Goal: Transaction & Acquisition: Obtain resource

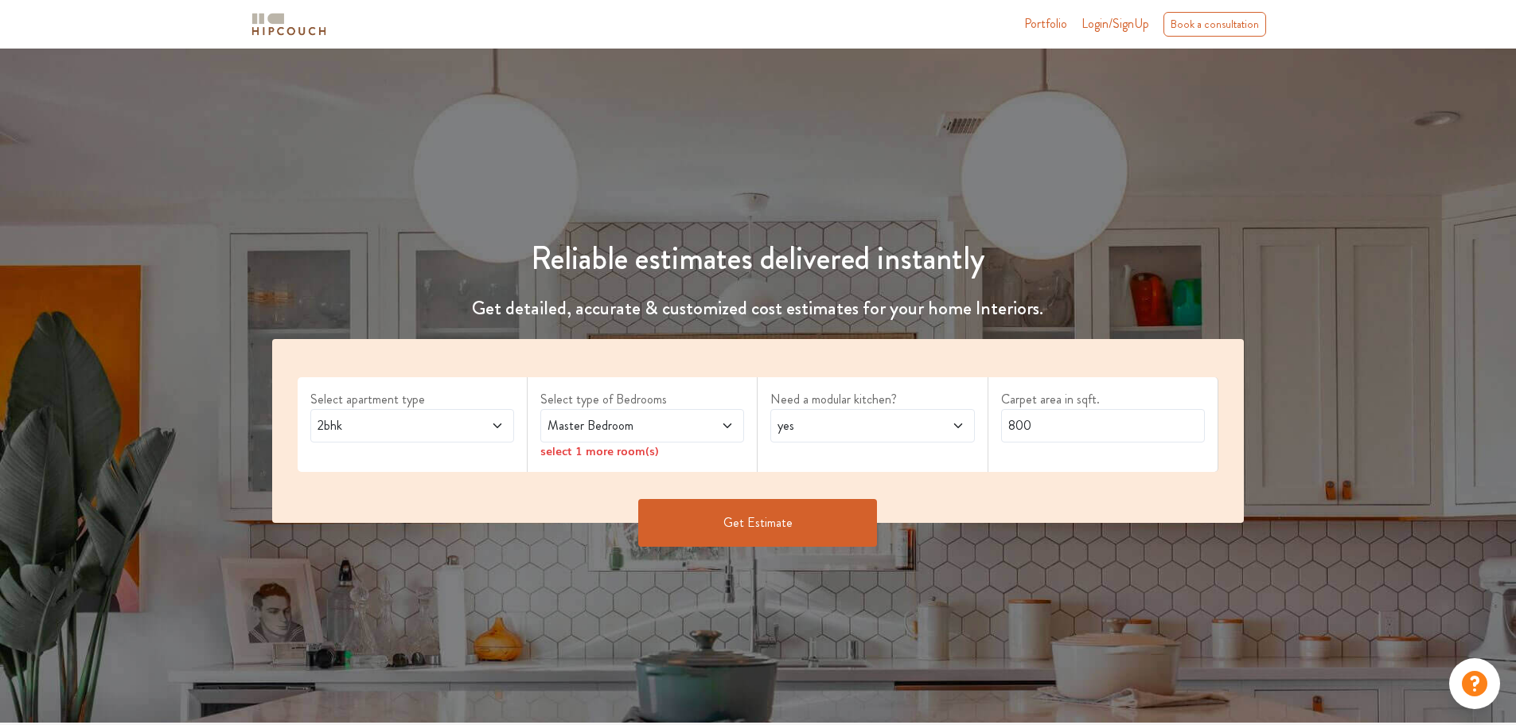
click at [402, 430] on span "2bhk" at bounding box center [385, 425] width 142 height 19
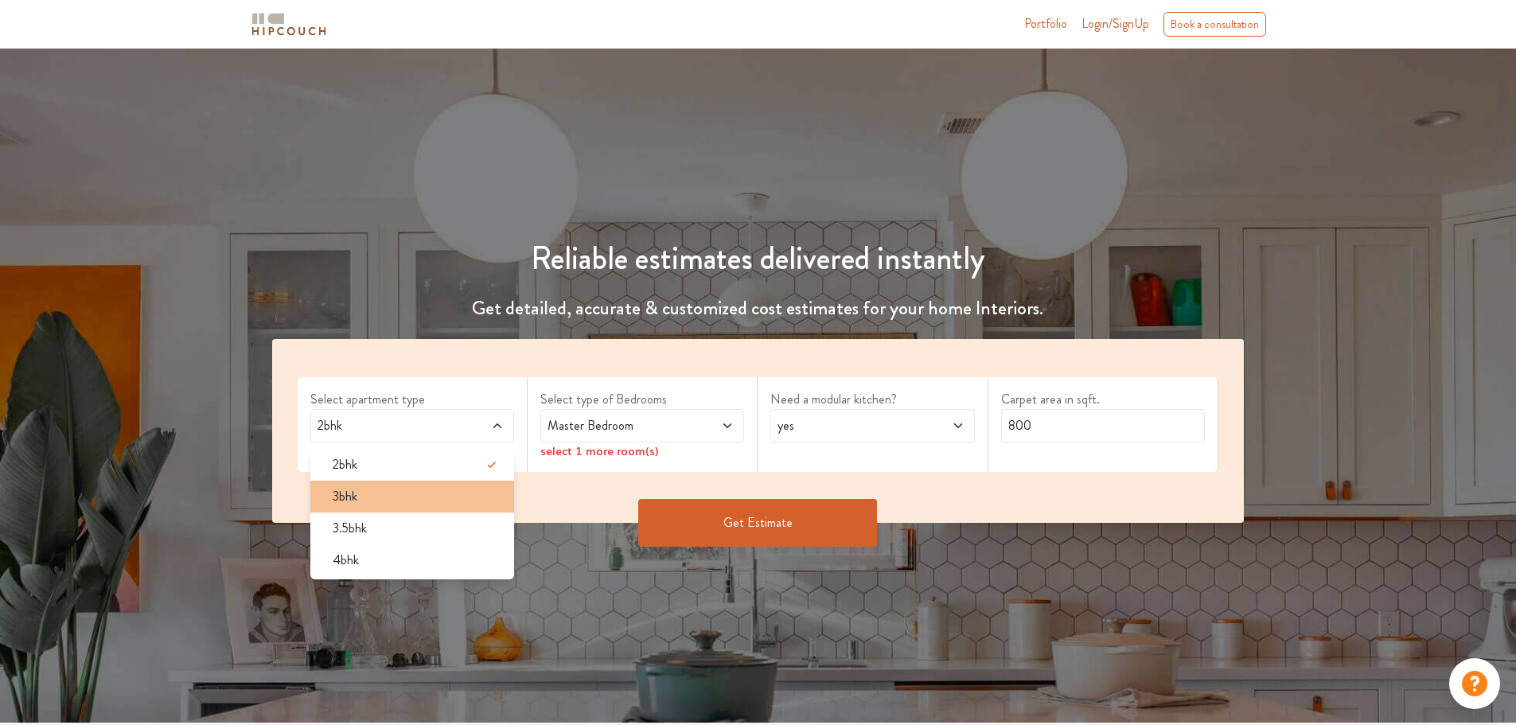
click at [386, 498] on div "3bhk" at bounding box center [417, 496] width 194 height 19
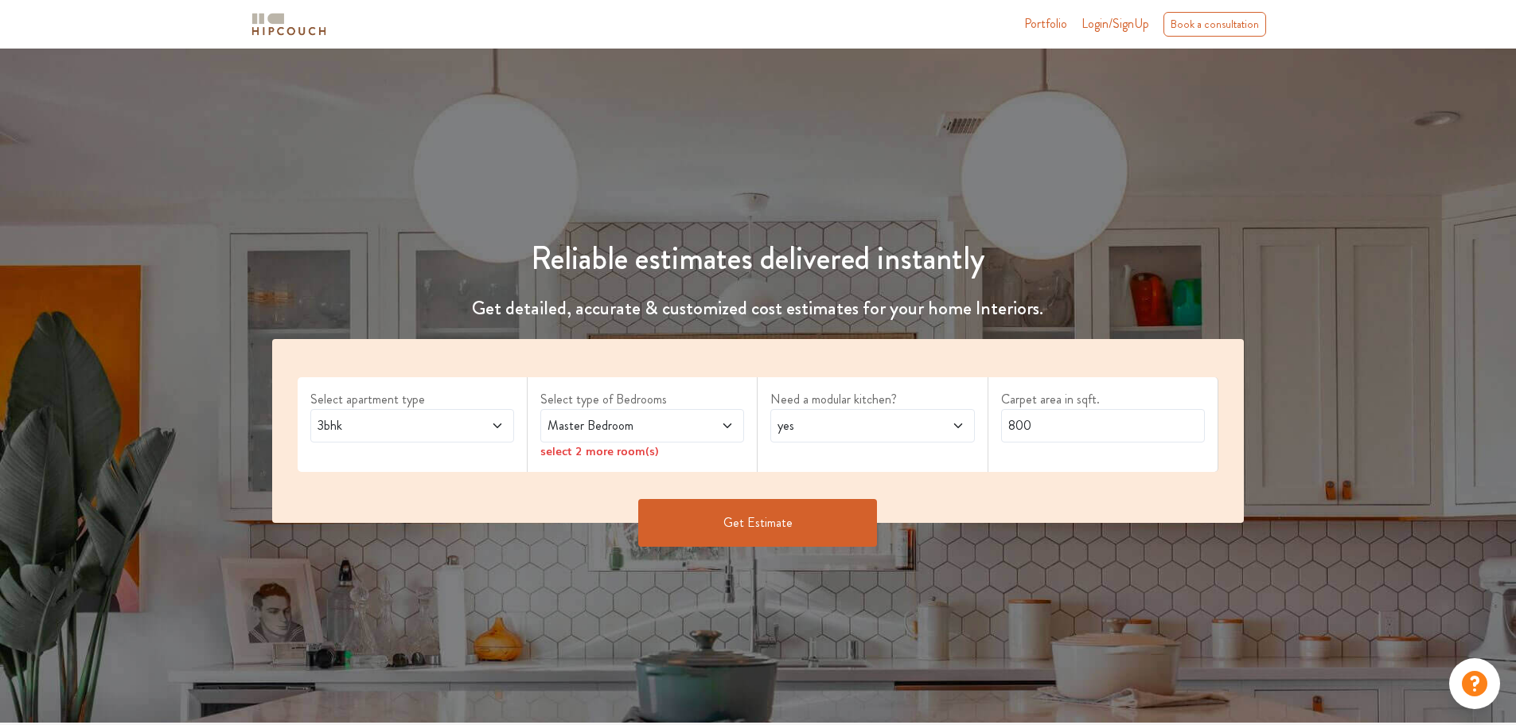
click at [589, 426] on span "Master Bedroom" at bounding box center [615, 425] width 142 height 19
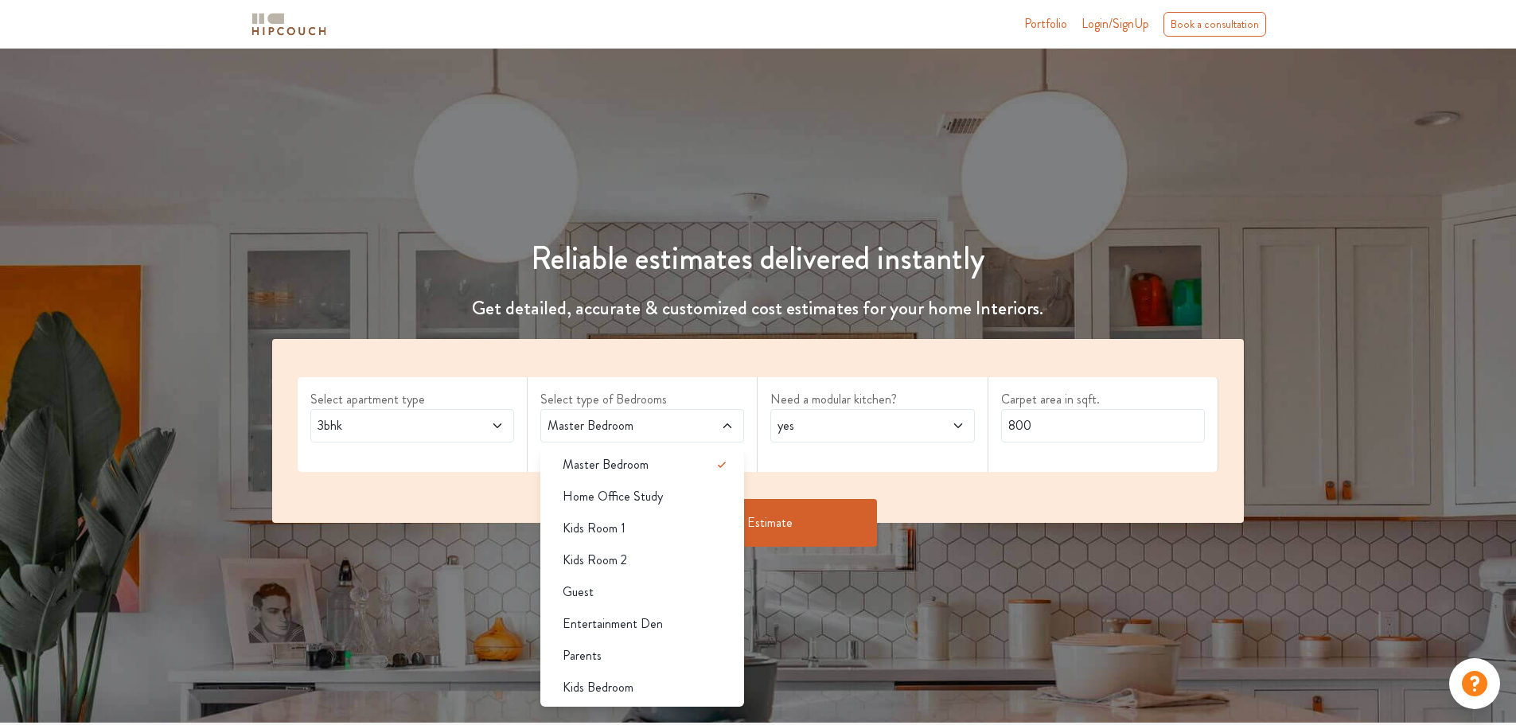
click at [745, 383] on div "Select type of Bedrooms Master Bedroom Master Bedroom Home Office Study Kids Ro…" at bounding box center [643, 424] width 230 height 95
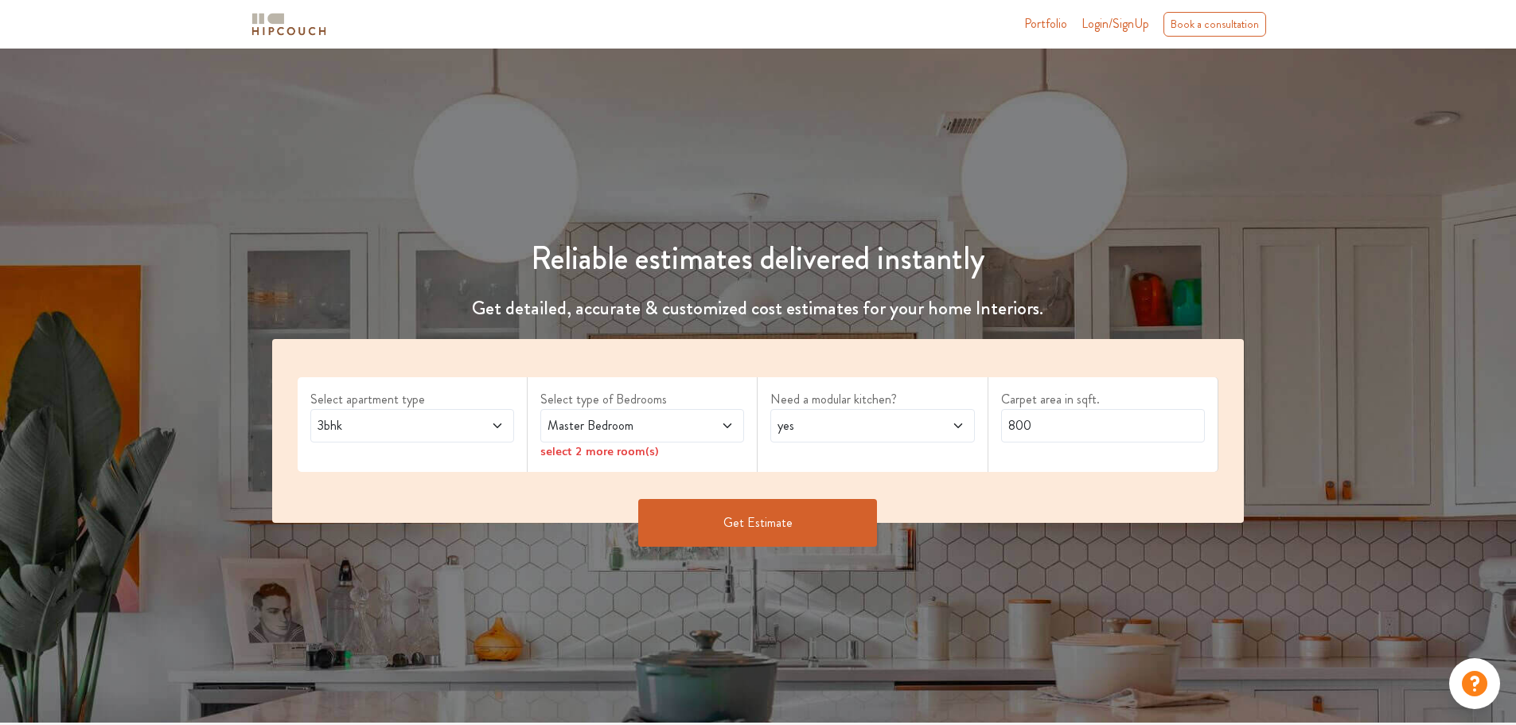
click at [732, 419] on icon at bounding box center [727, 425] width 13 height 13
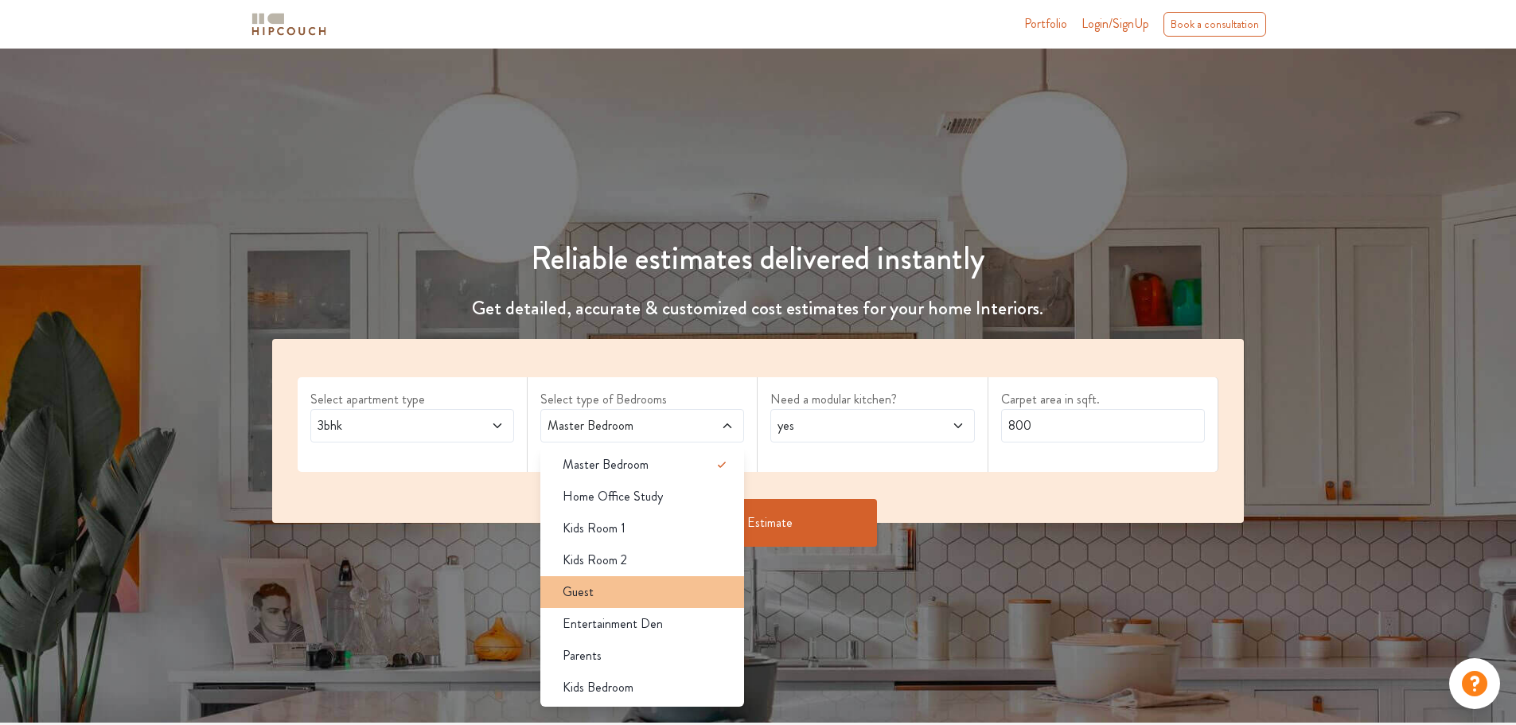
click at [600, 595] on div "Guest" at bounding box center [647, 592] width 194 height 19
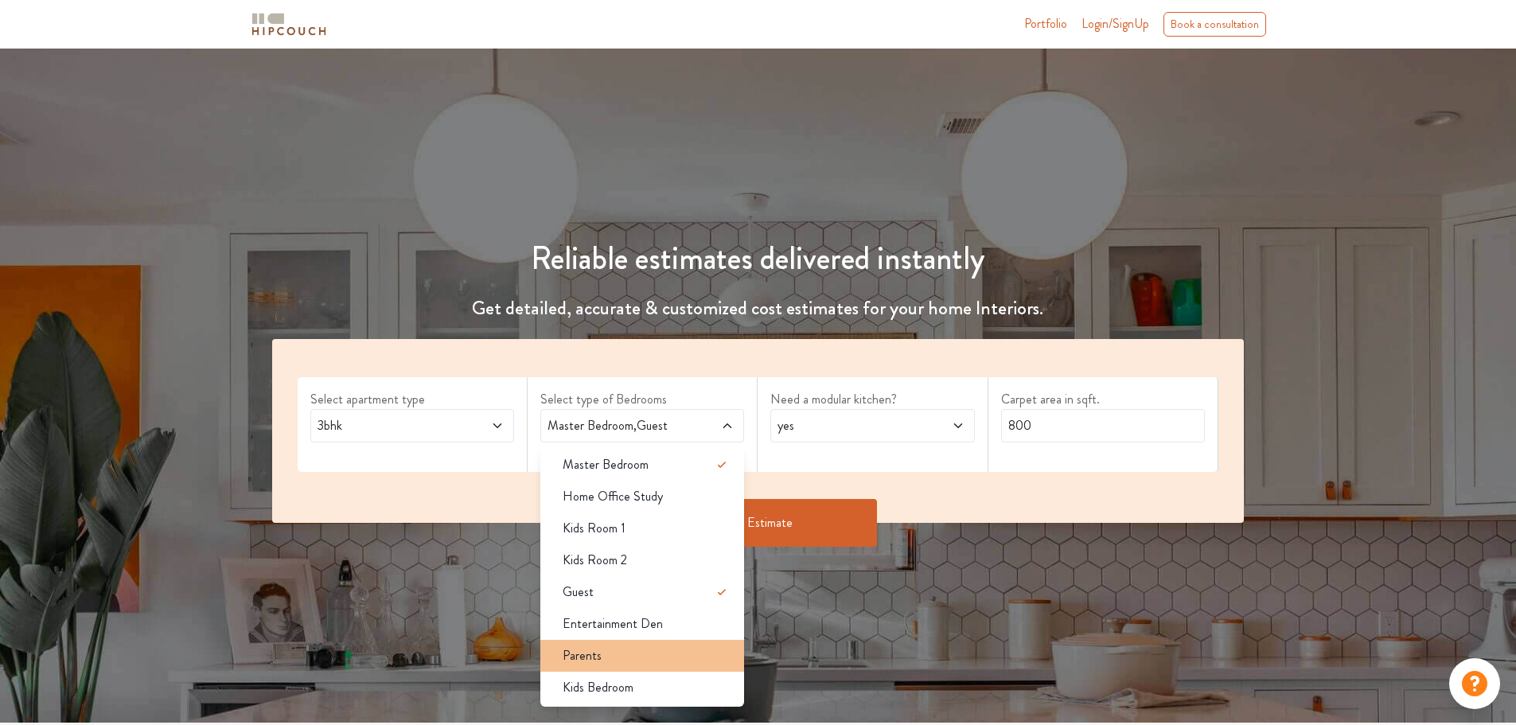
click at [581, 649] on span "Parents" at bounding box center [582, 655] width 39 height 19
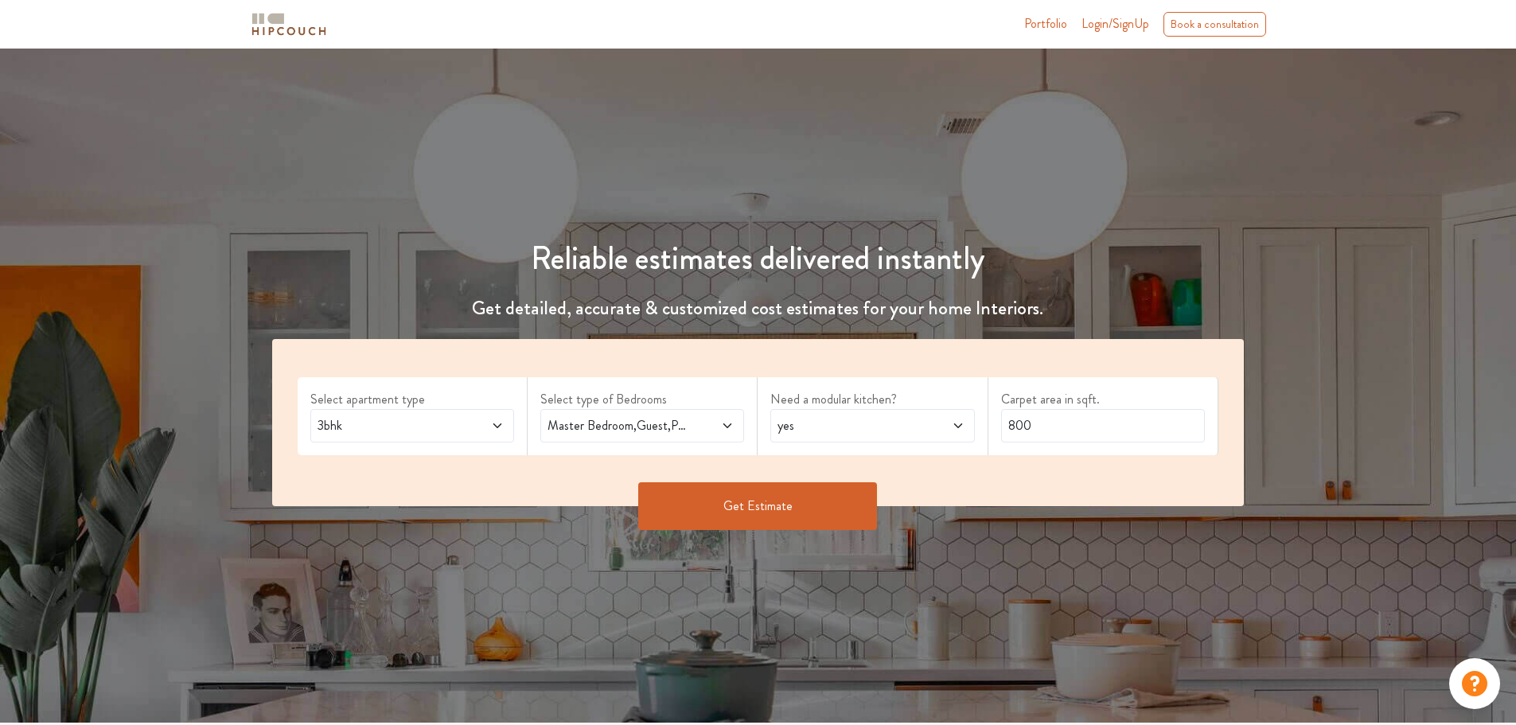
click at [841, 436] on div "yes" at bounding box center [873, 425] width 204 height 33
click at [1105, 435] on input "800" at bounding box center [1103, 425] width 204 height 33
click at [996, 426] on div "Carpet area in sqft. 800" at bounding box center [1104, 416] width 230 height 78
type input "1200"
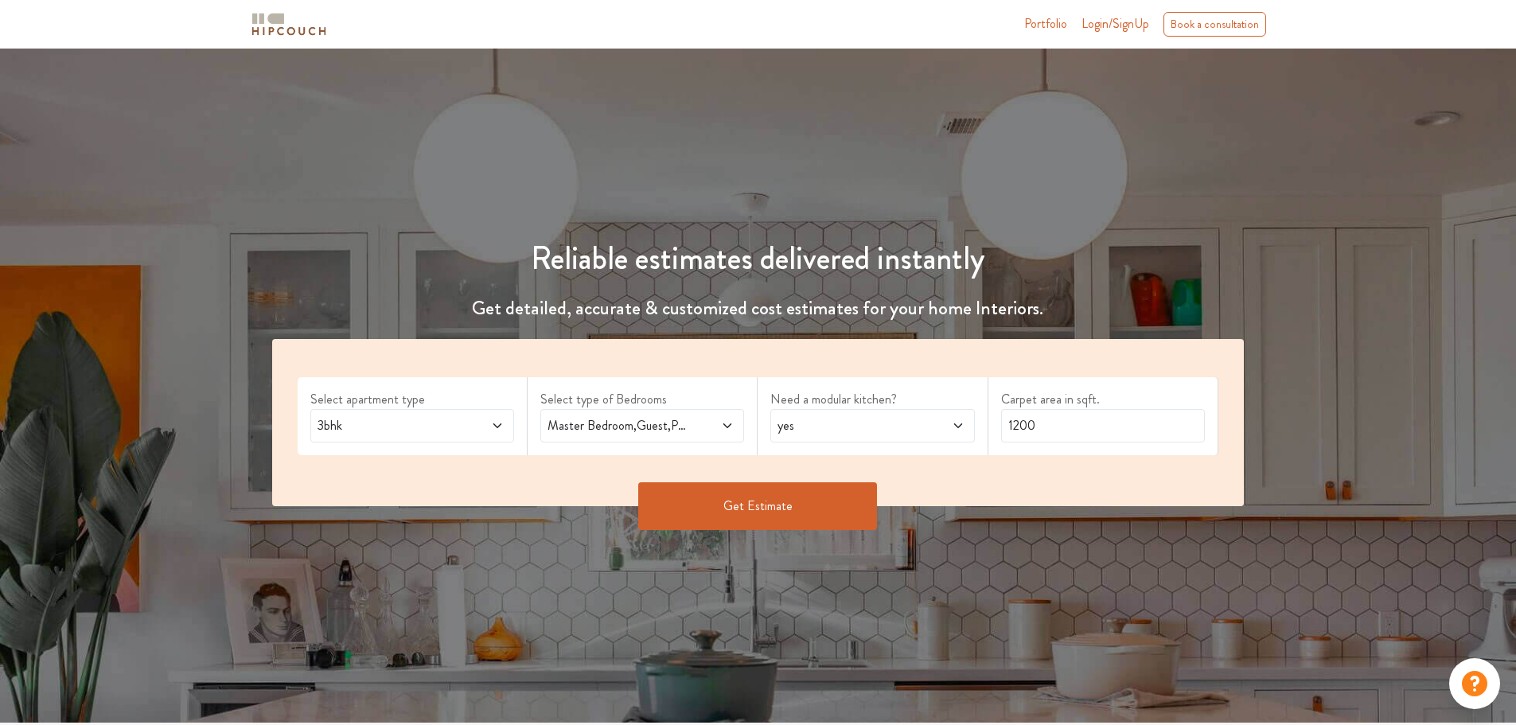
click at [722, 501] on button "Get Estimate" at bounding box center [757, 506] width 239 height 48
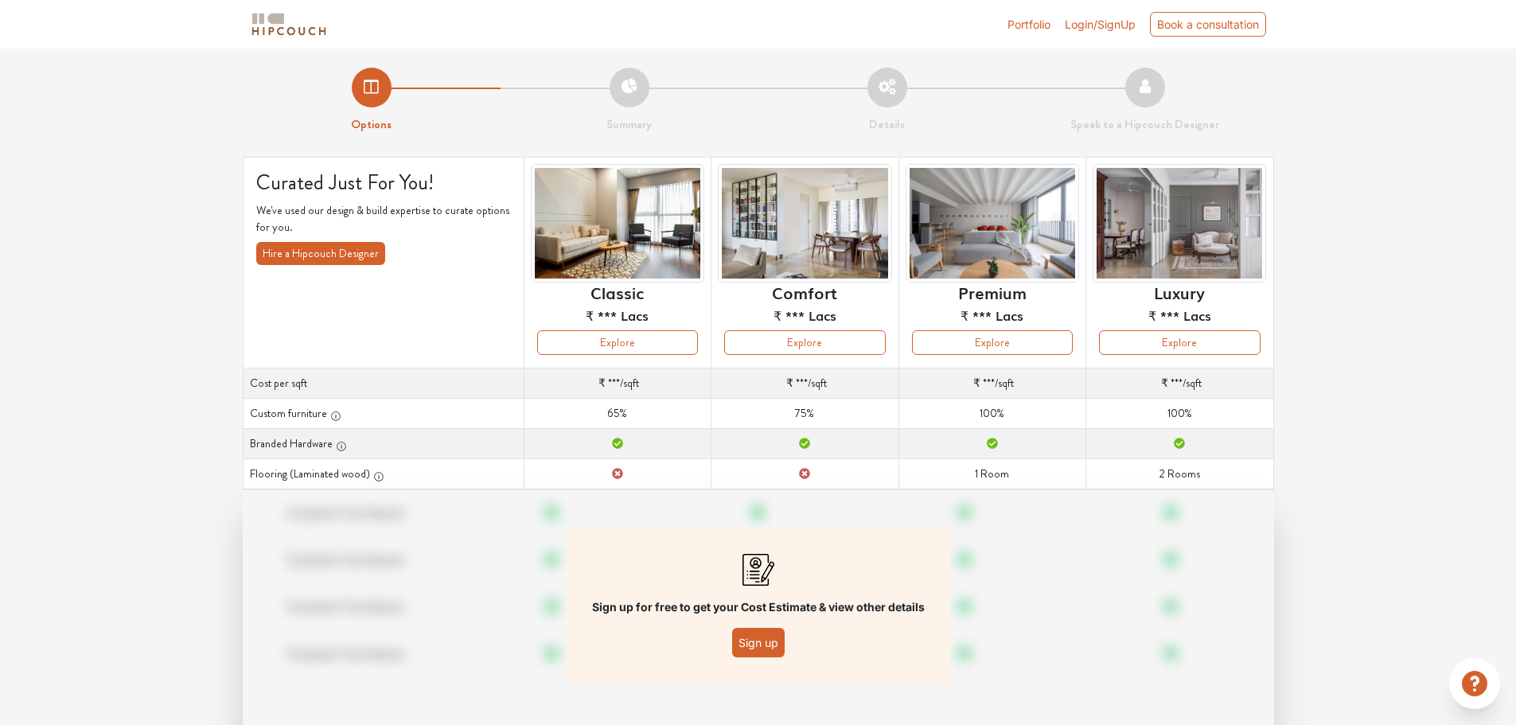
click at [1034, 22] on link "Portfolio" at bounding box center [1029, 24] width 43 height 17
